Goal: Find specific page/section: Find specific page/section

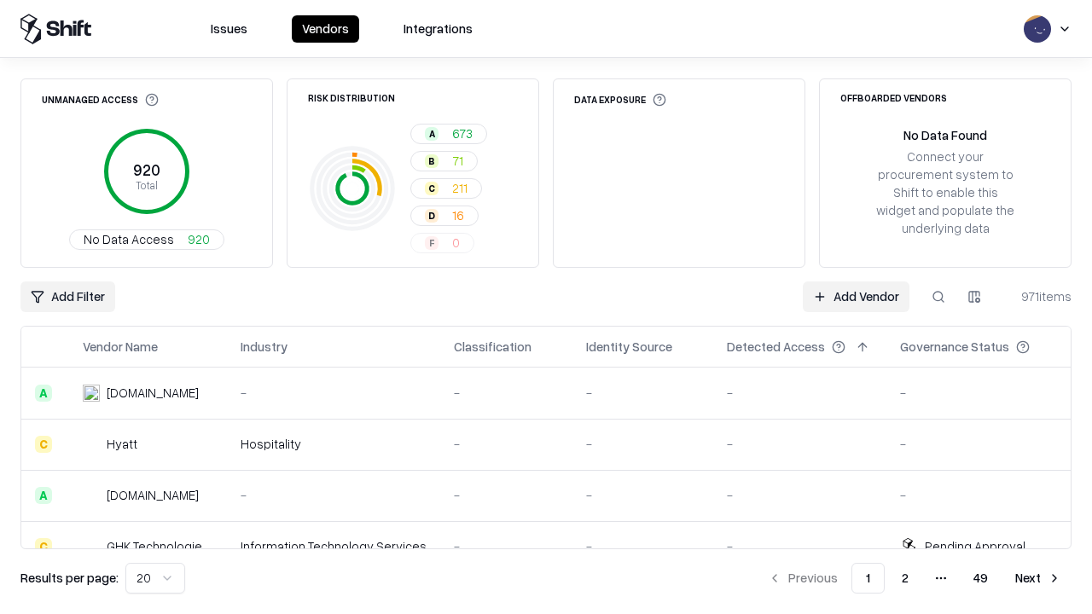
click at [546, 307] on div "Add Filter Add Vendor 971 items" at bounding box center [545, 296] width 1051 height 31
click at [67, 297] on html "Issues Vendors Integrations Unmanaged Access 920 Total No Data Access 920 Risk …" at bounding box center [546, 307] width 1092 height 614
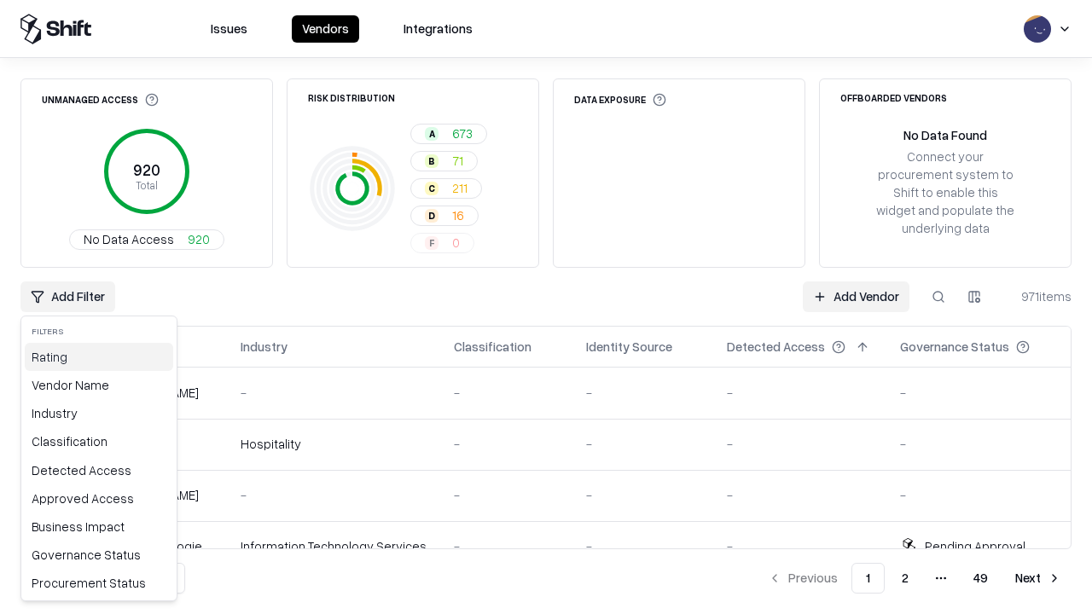
click at [99, 357] on div "Rating" at bounding box center [99, 357] width 148 height 28
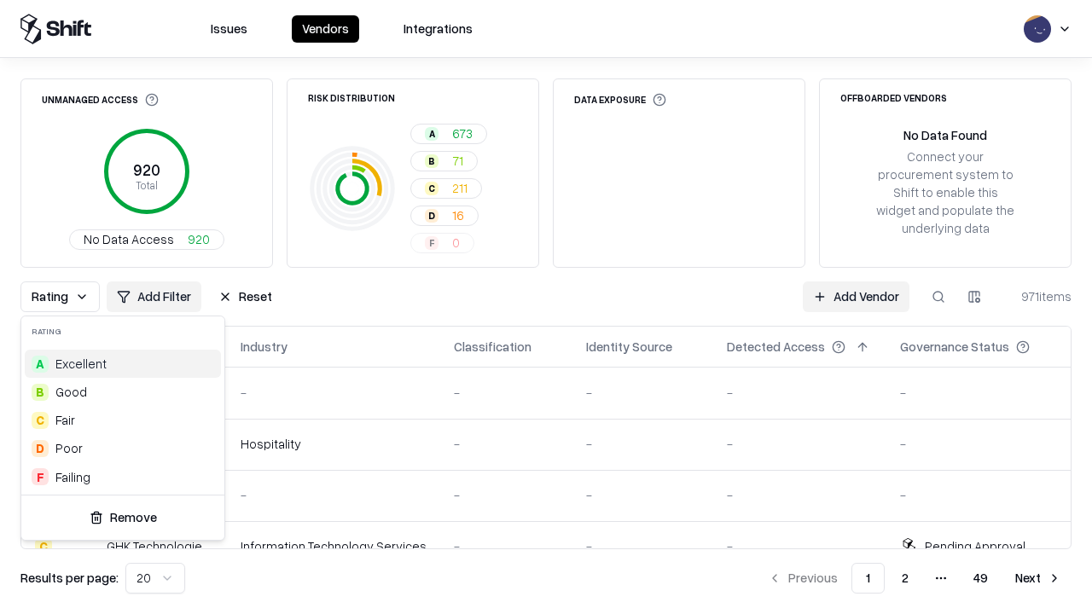
click at [546, 307] on html "Issues Vendors Integrations Unmanaged Access 920 Total No Data Access 920 Risk …" at bounding box center [546, 307] width 1092 height 614
click at [546, 307] on div "Rating Add Filter Reset Add Vendor 971 items" at bounding box center [545, 296] width 1051 height 31
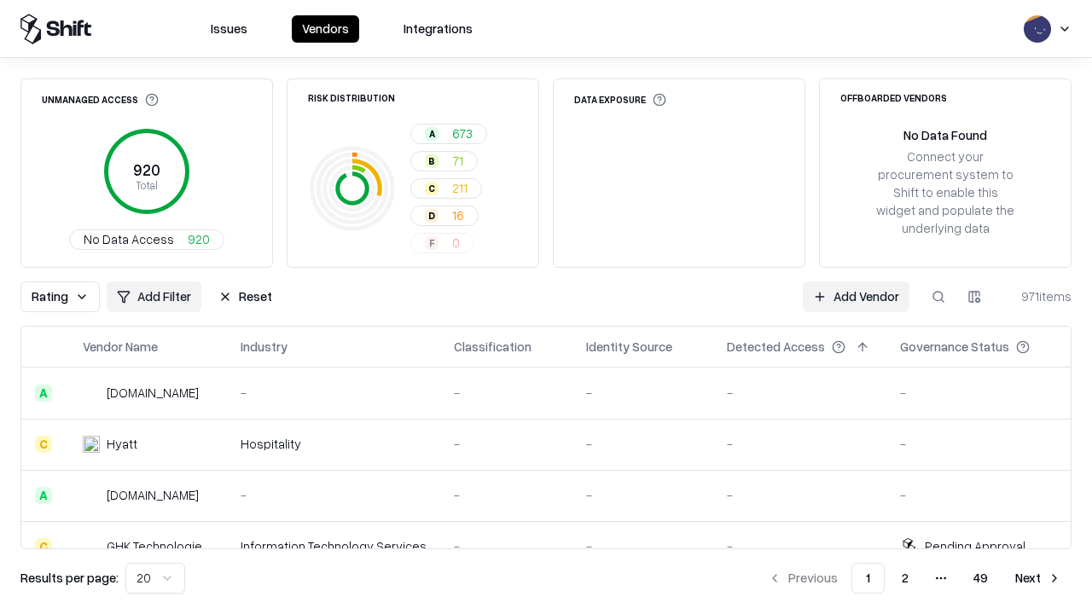
click at [245, 297] on button "Reset" at bounding box center [245, 296] width 74 height 31
click at [546, 307] on div "Add Filter Add Vendor 971 items" at bounding box center [545, 296] width 1051 height 31
click at [67, 297] on html "Issues Vendors Integrations Unmanaged Access 920 Total No Data Access 920 Risk …" at bounding box center [546, 307] width 1092 height 614
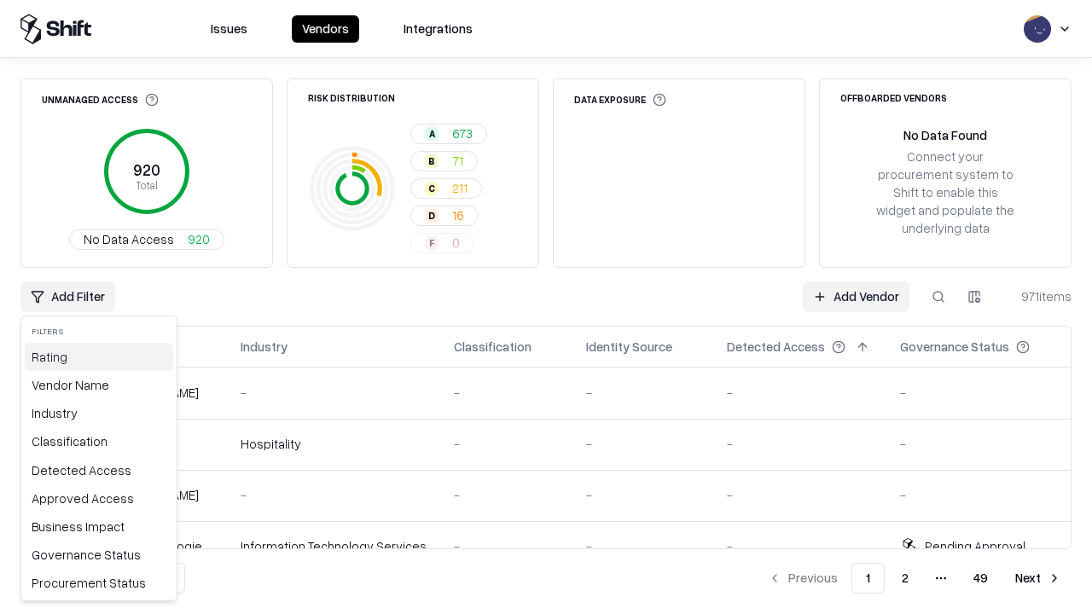
click at [99, 357] on div "Rating" at bounding box center [99, 357] width 148 height 28
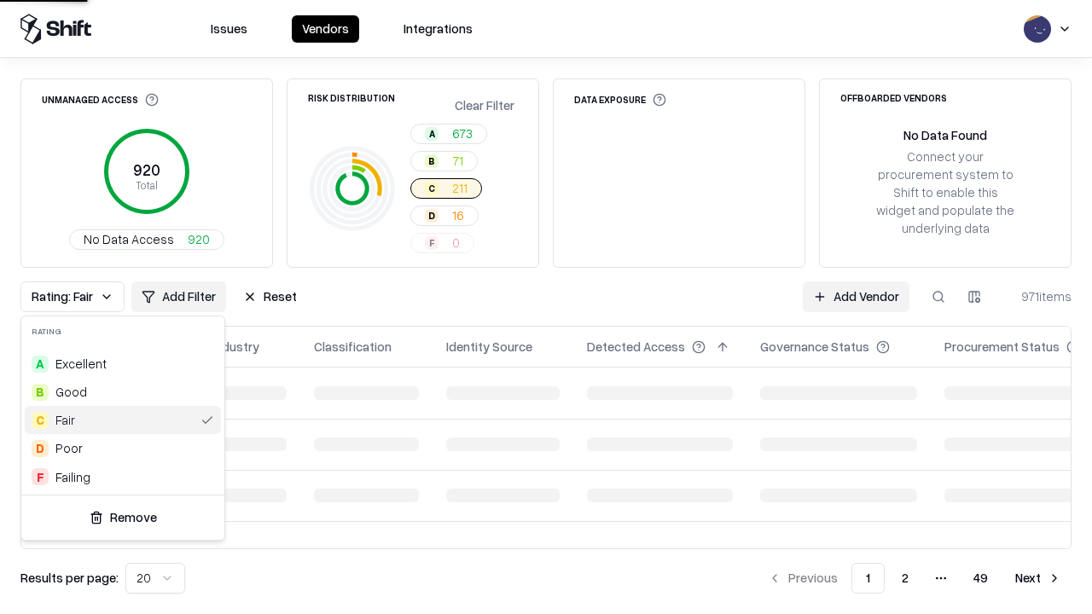
click at [546, 307] on html "Issues Vendors Integrations Unmanaged Access 920 Total No Data Access 920 Risk …" at bounding box center [546, 307] width 1092 height 614
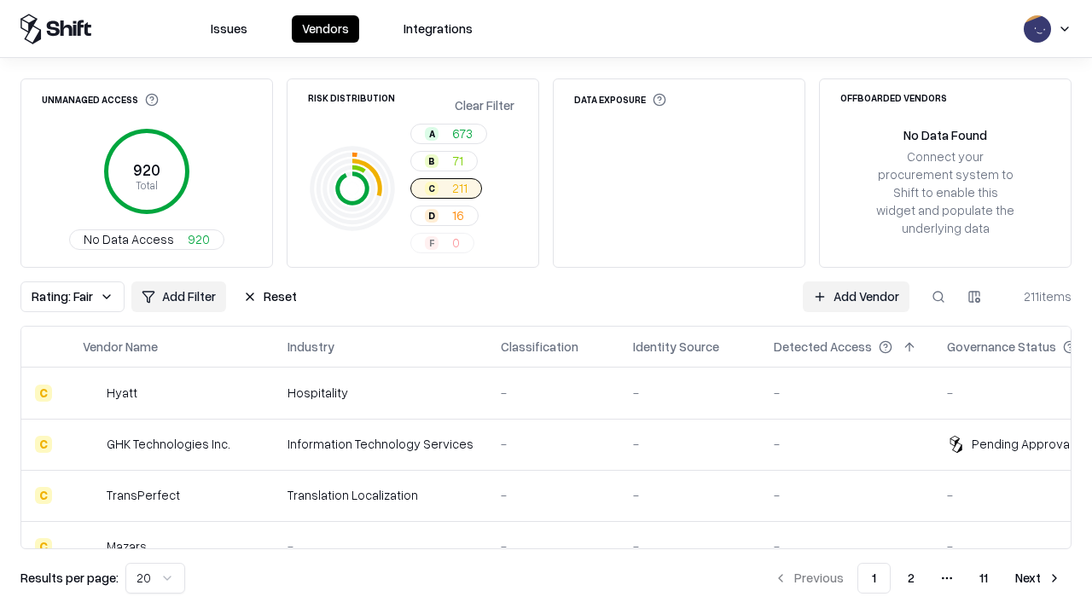
click at [546, 307] on div "Rating: Fair Add Filter Reset Add Vendor 211 items" at bounding box center [545, 296] width 1051 height 31
click at [270, 297] on button "Reset" at bounding box center [270, 296] width 74 height 31
click at [546, 307] on div "Add Filter Add Vendor 211 items" at bounding box center [545, 296] width 1051 height 31
click at [67, 297] on html "Issues Vendors Integrations Unmanaged Access 920 Total No Data Access 920 Risk …" at bounding box center [546, 307] width 1092 height 614
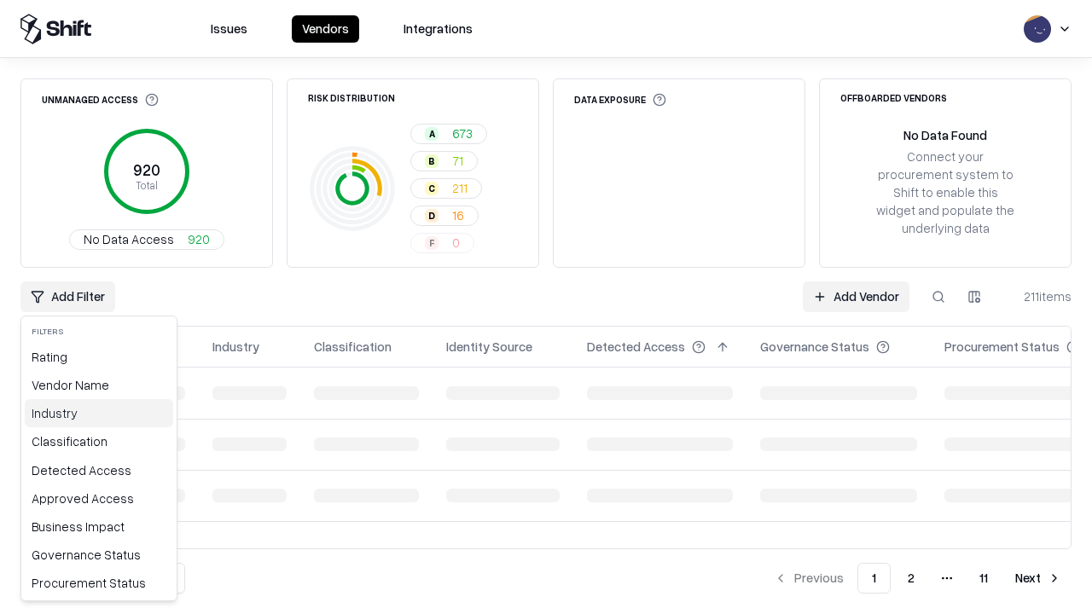
click at [99, 413] on div "Industry" at bounding box center [99, 413] width 148 height 28
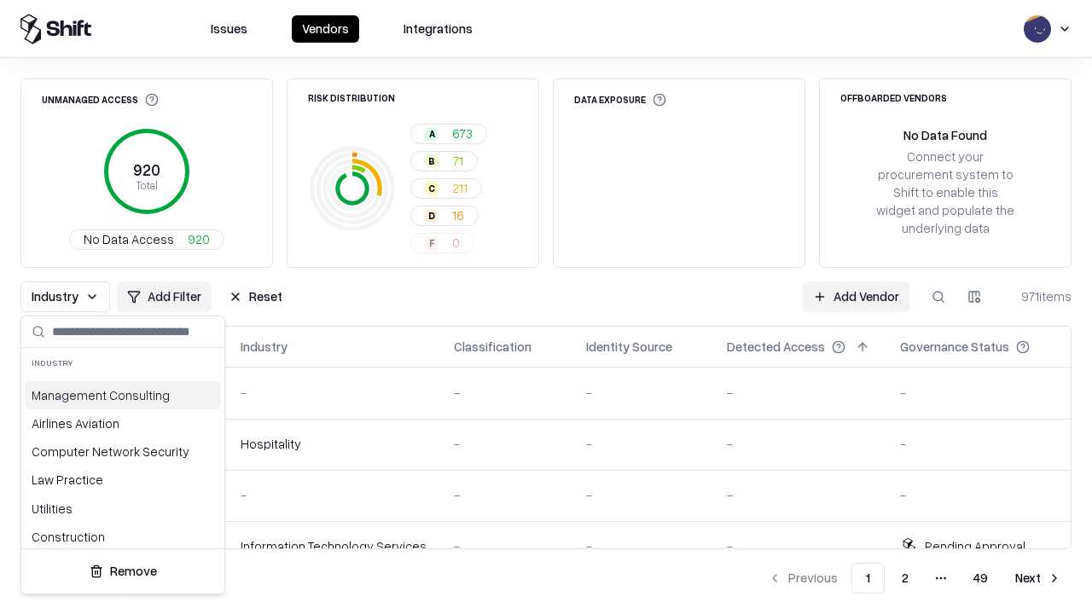
click at [546, 307] on html "Issues Vendors Integrations Unmanaged Access 920 Total No Data Access 920 Risk …" at bounding box center [546, 307] width 1092 height 614
click at [546, 307] on div "Industry Add Filter Reset Add Vendor 971 items" at bounding box center [545, 296] width 1051 height 31
click at [255, 297] on button "Reset" at bounding box center [255, 296] width 74 height 31
